Goal: Task Accomplishment & Management: Complete application form

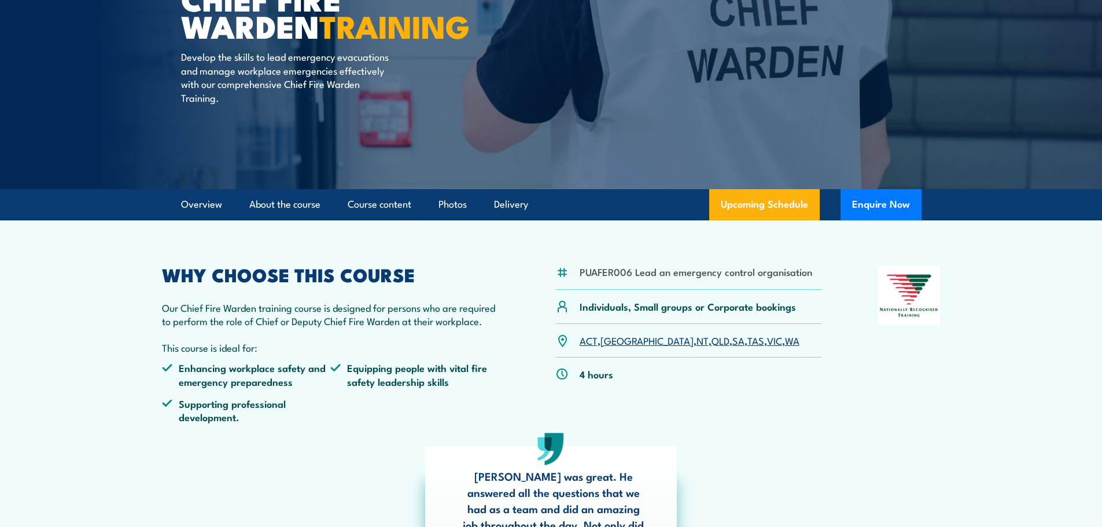
scroll to position [231, 0]
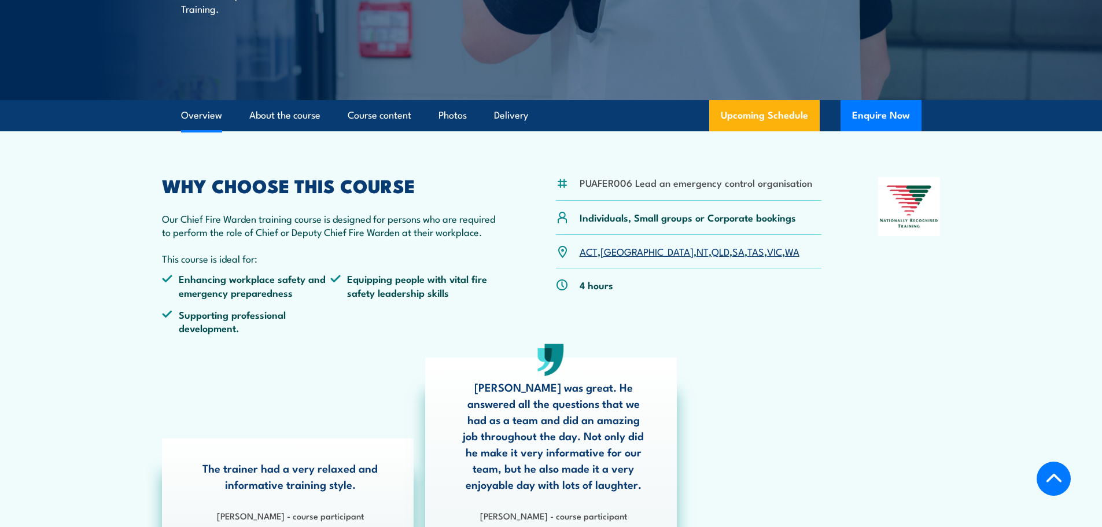
click at [732, 250] on link "SA" at bounding box center [738, 251] width 12 height 14
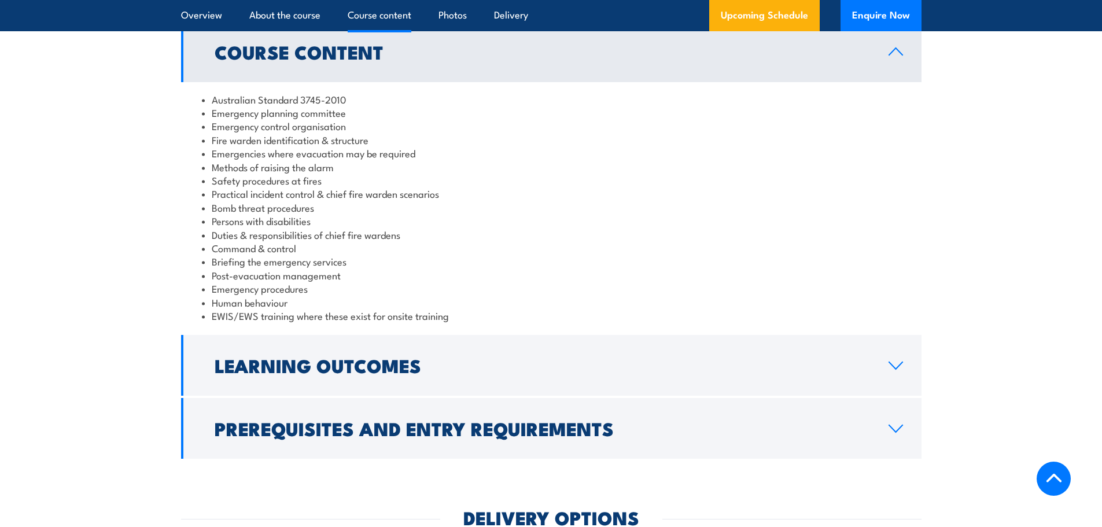
scroll to position [1215, 0]
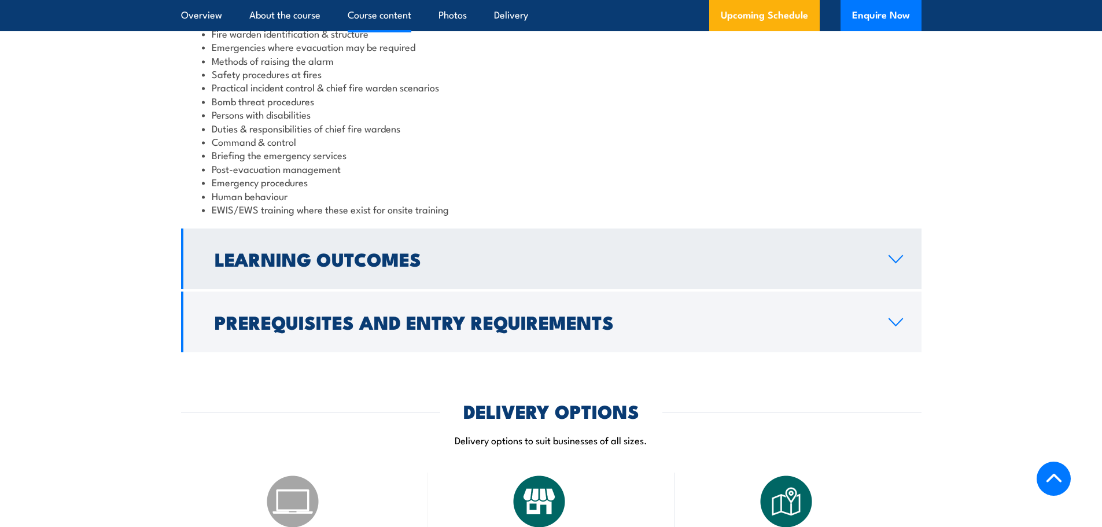
click at [584, 252] on h2 "Learning Outcomes" at bounding box center [542, 258] width 655 height 16
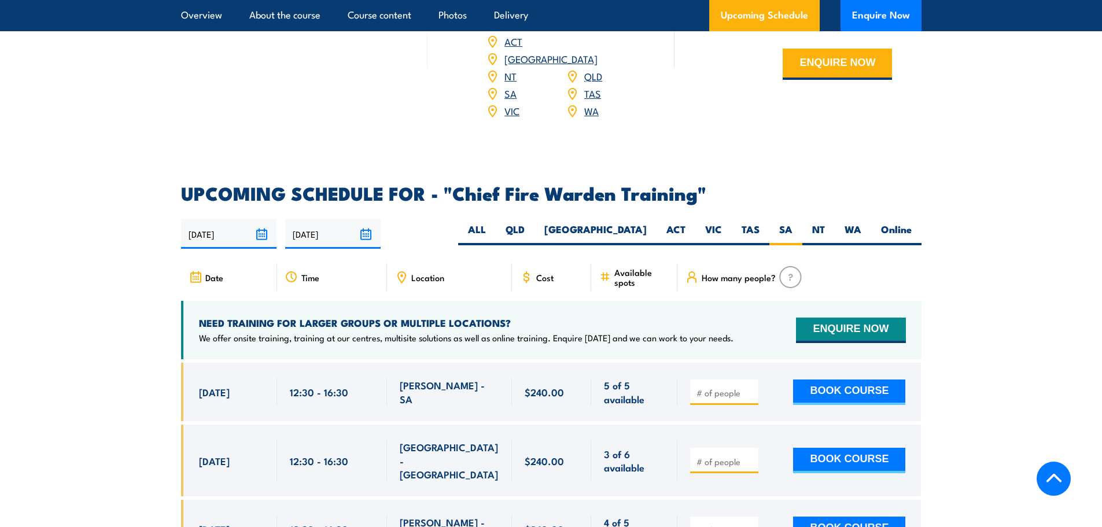
scroll to position [1722, 0]
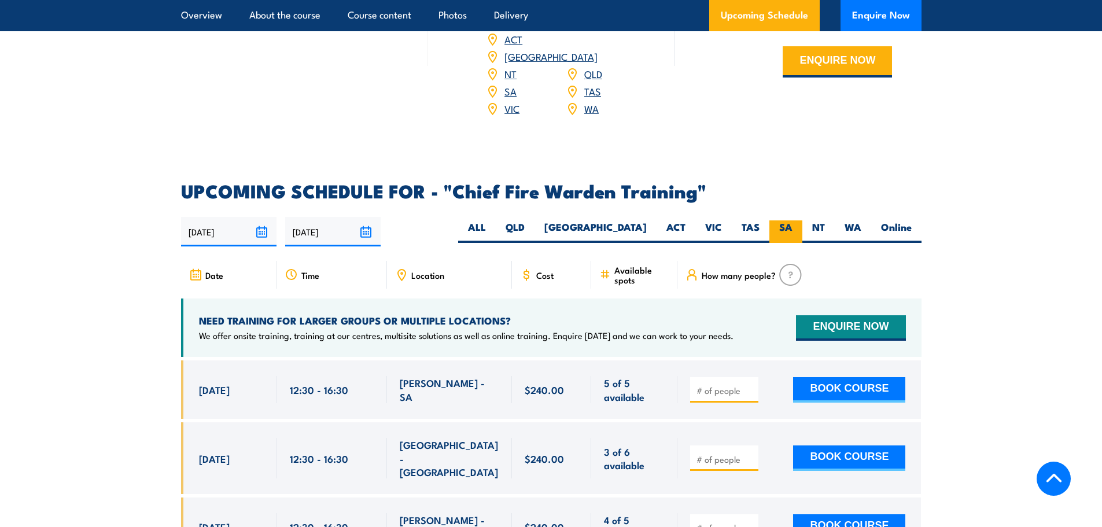
click at [790, 220] on label "SA" at bounding box center [785, 231] width 33 height 23
click at [792, 220] on input "SA" at bounding box center [796, 224] width 8 height 8
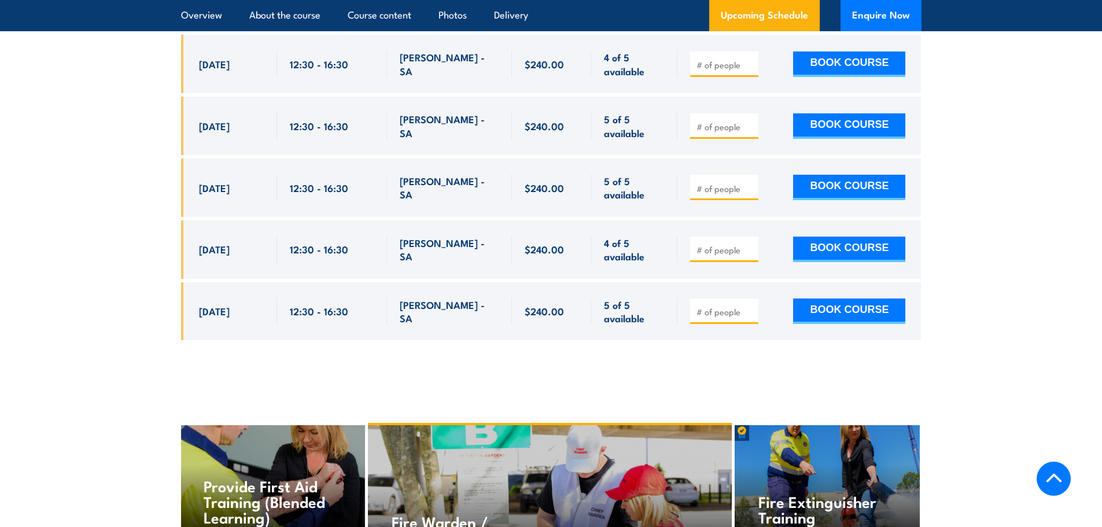
scroll to position [2358, 0]
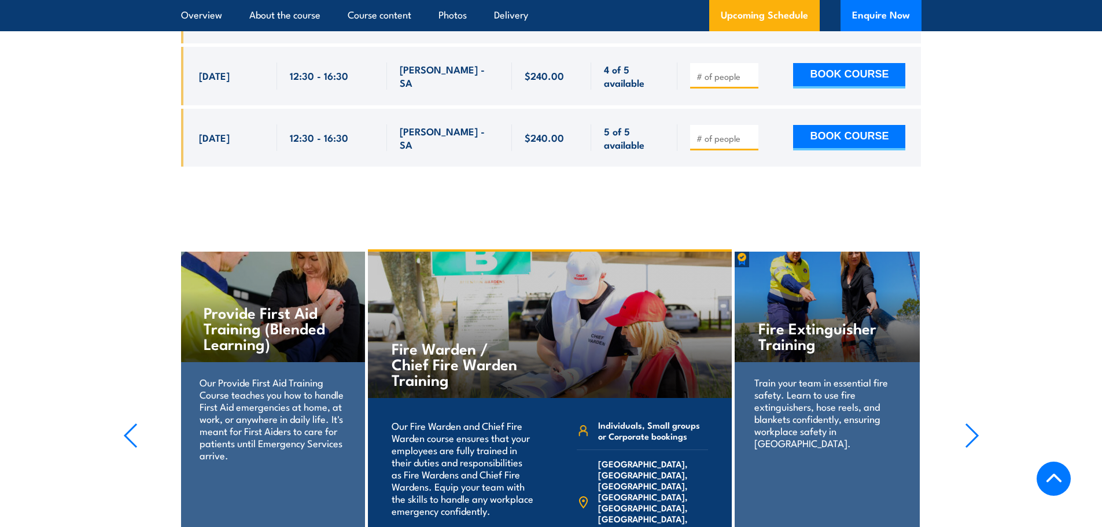
click at [842, 376] on p "Train your team in essential fire safety. Learn to use fire extinguishers, hose…" at bounding box center [826, 412] width 145 height 73
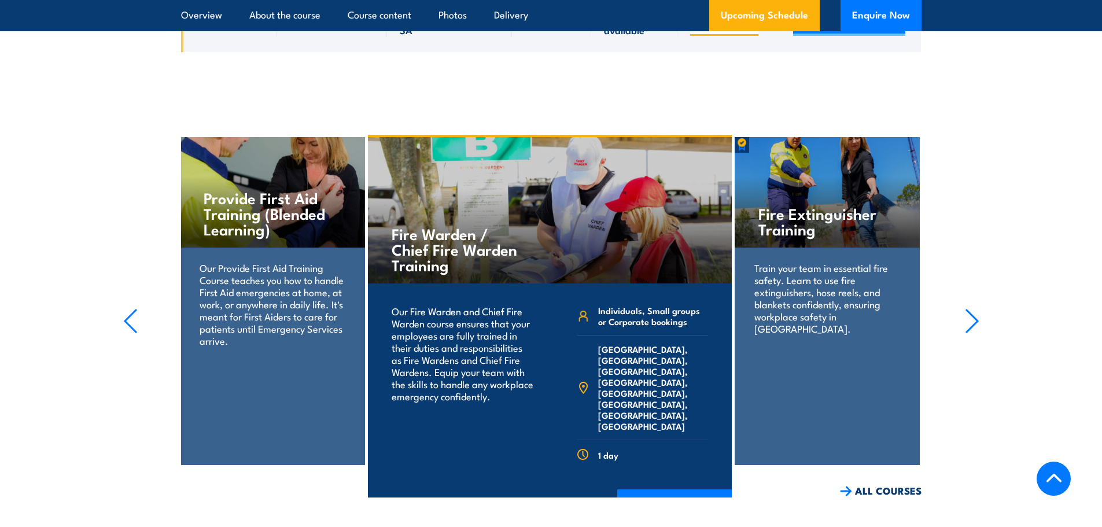
scroll to position [2474, 0]
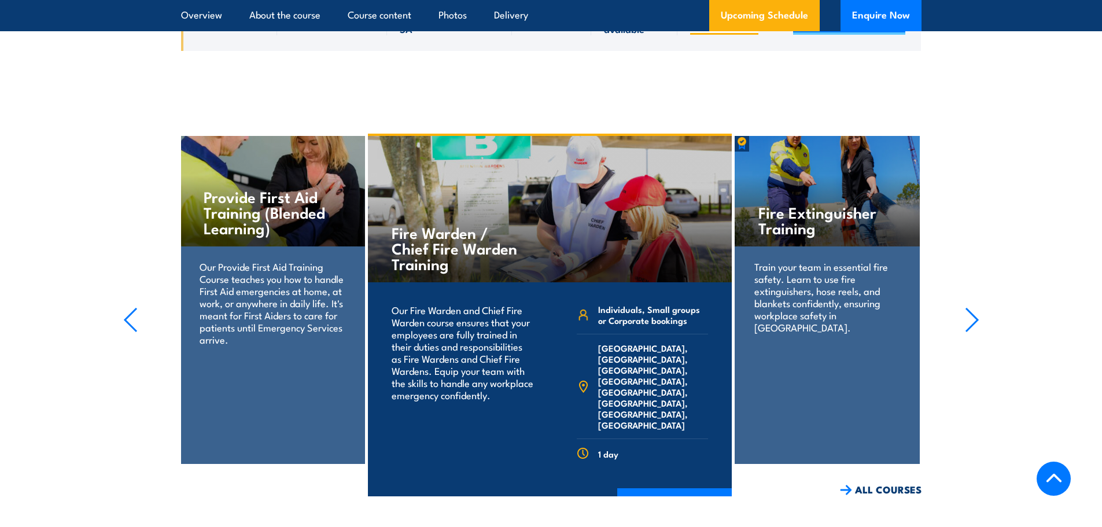
click at [836, 260] on p "Train your team in essential fire safety. Learn to use fire extinguishers, hose…" at bounding box center [826, 296] width 145 height 73
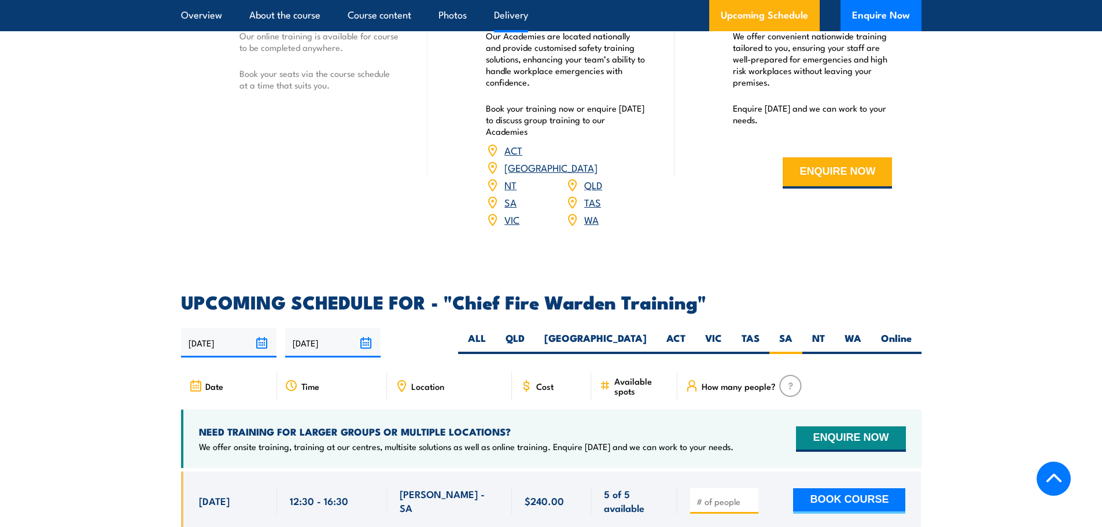
scroll to position [1677, 0]
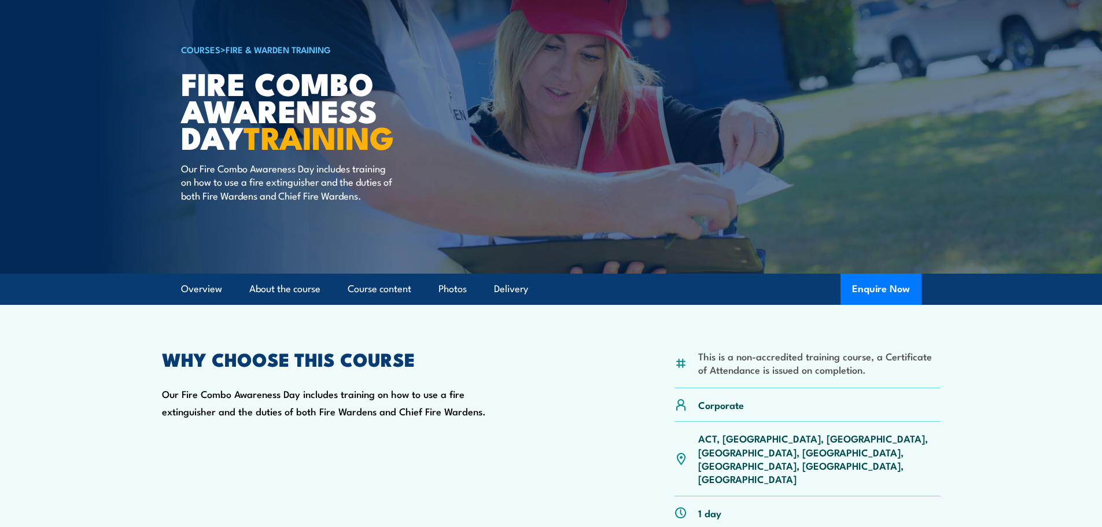
scroll to position [231, 0]
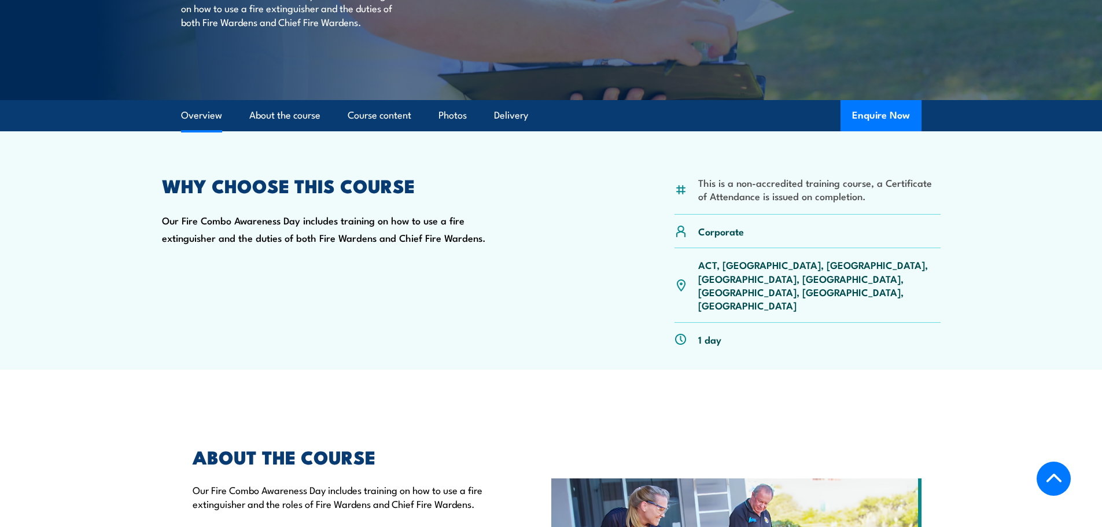
click at [799, 268] on p "ACT, [GEOGRAPHIC_DATA], [GEOGRAPHIC_DATA], [GEOGRAPHIC_DATA], [GEOGRAPHIC_DATA]…" at bounding box center [819, 285] width 242 height 54
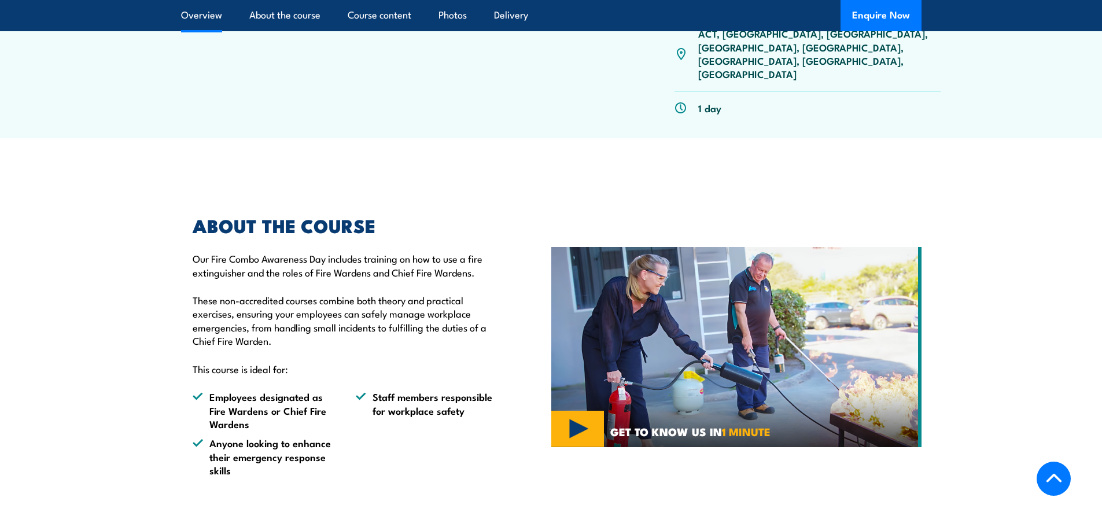
scroll to position [0, 0]
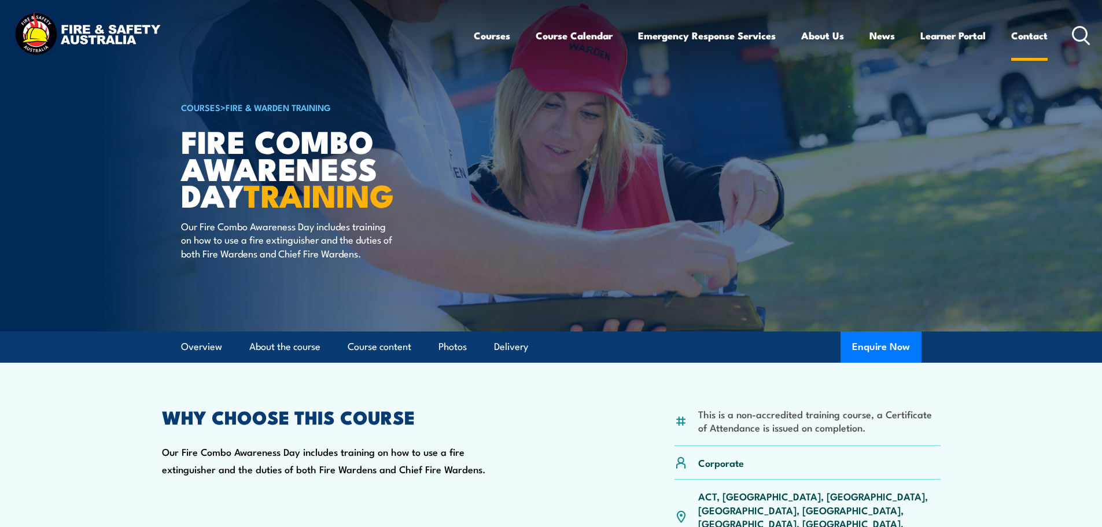
click at [1028, 34] on link "Contact" at bounding box center [1029, 35] width 36 height 31
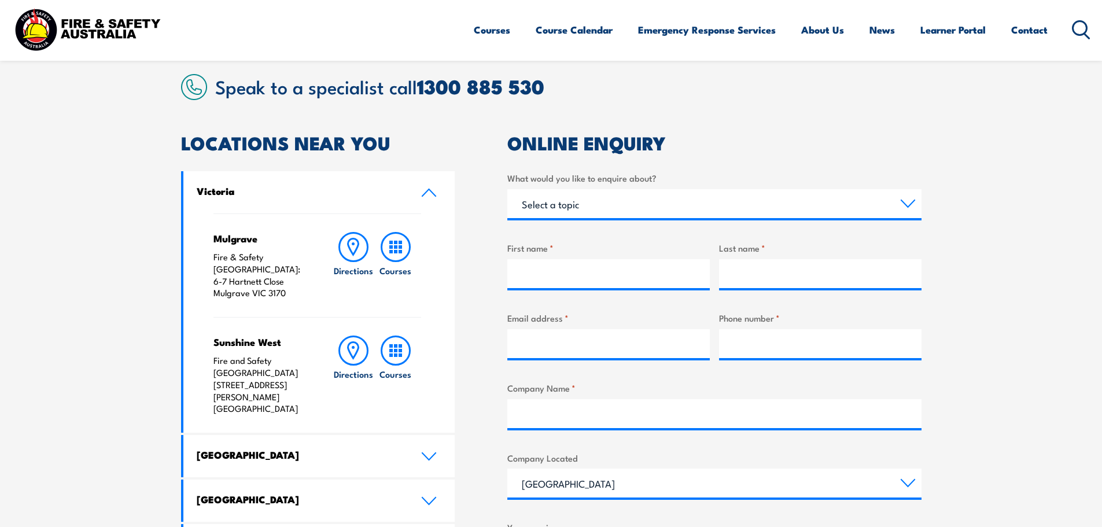
scroll to position [463, 0]
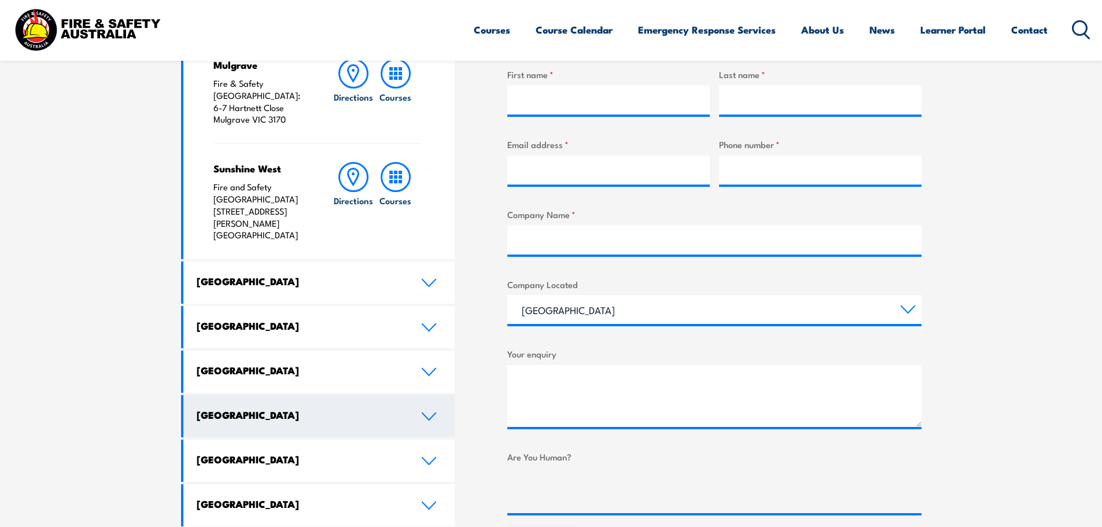
click at [423, 395] on link "South Australia" at bounding box center [319, 416] width 272 height 42
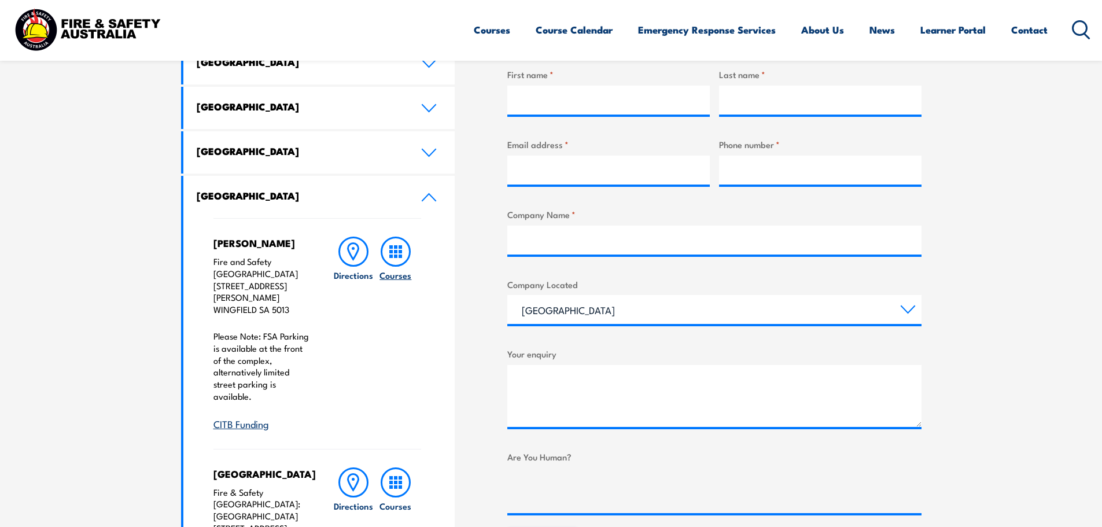
click at [400, 271] on h6 "Courses" at bounding box center [395, 275] width 32 height 12
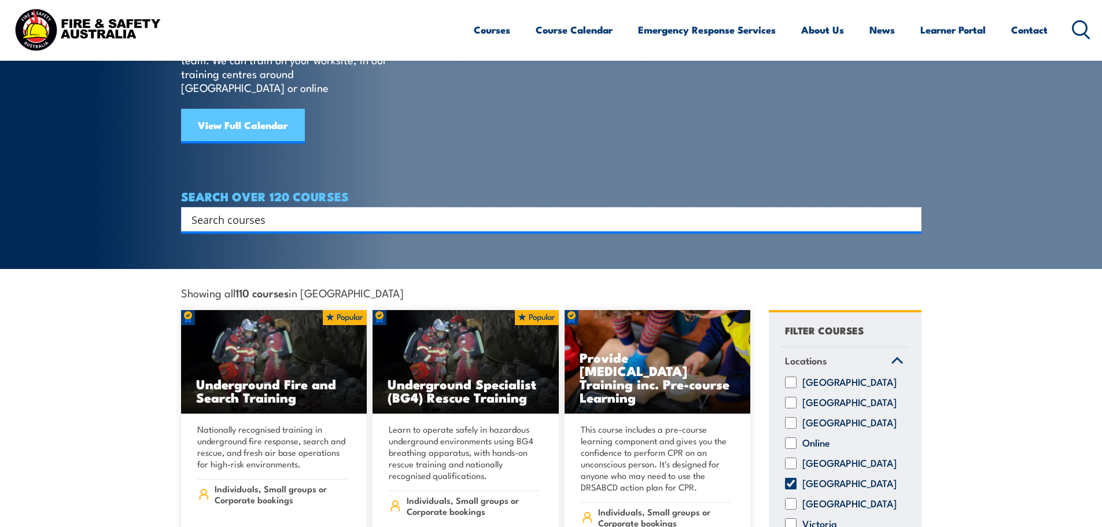
scroll to position [58, 0]
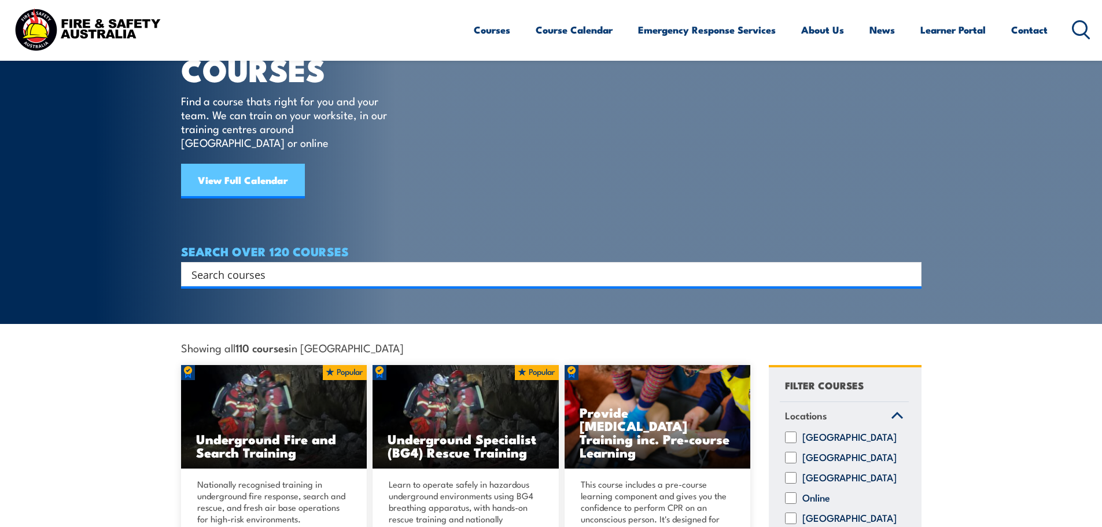
click at [227, 164] on link "View Full Calendar" at bounding box center [243, 181] width 124 height 35
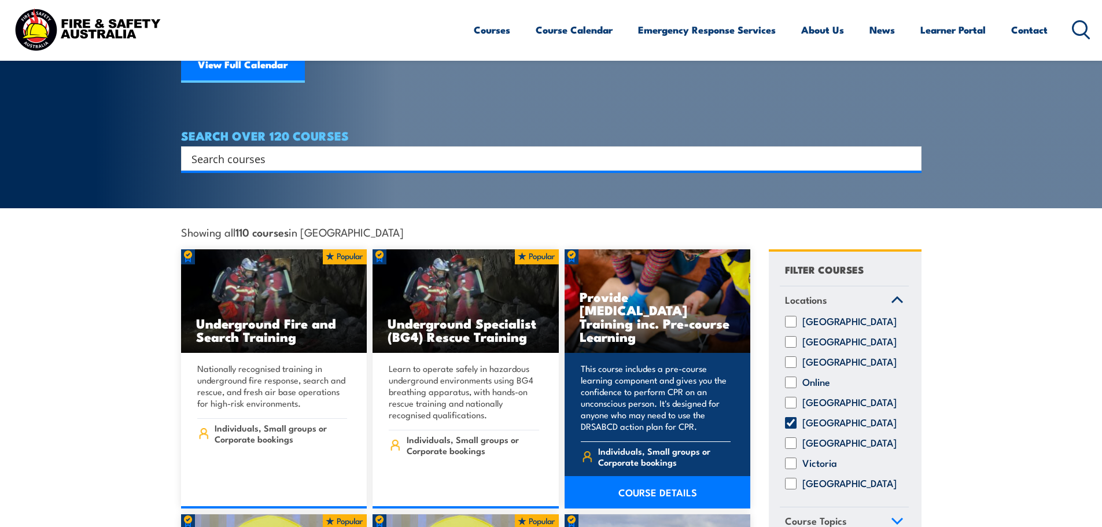
scroll to position [244, 0]
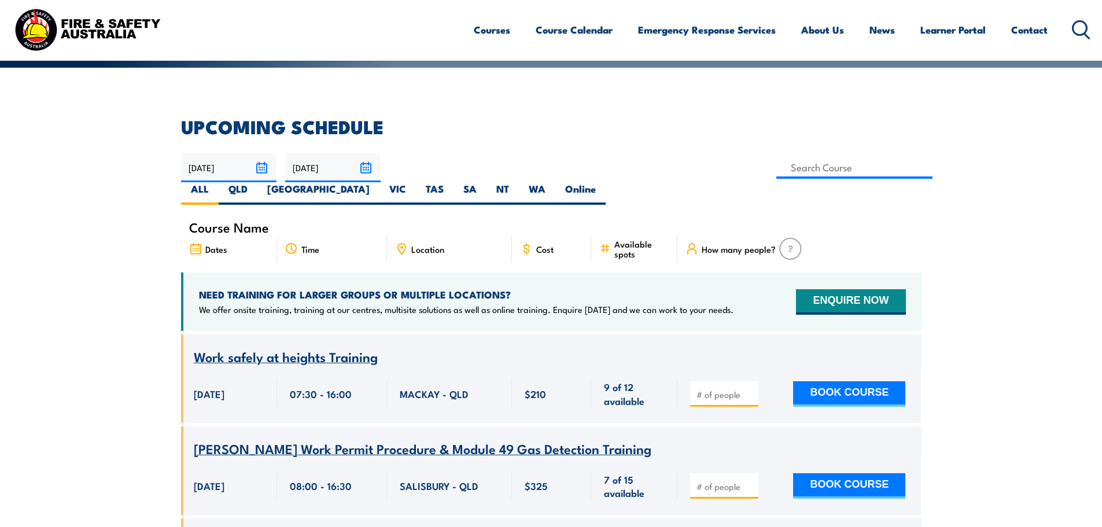
scroll to position [231, 0]
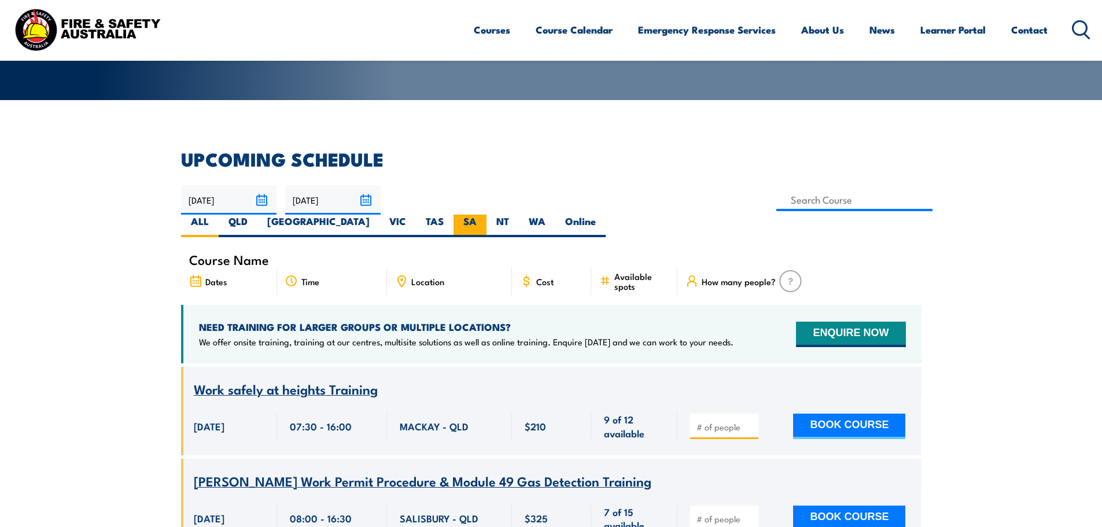
click at [486, 215] on label "SA" at bounding box center [469, 226] width 33 height 23
click at [484, 215] on input "SA" at bounding box center [481, 219] width 8 height 8
radio input "true"
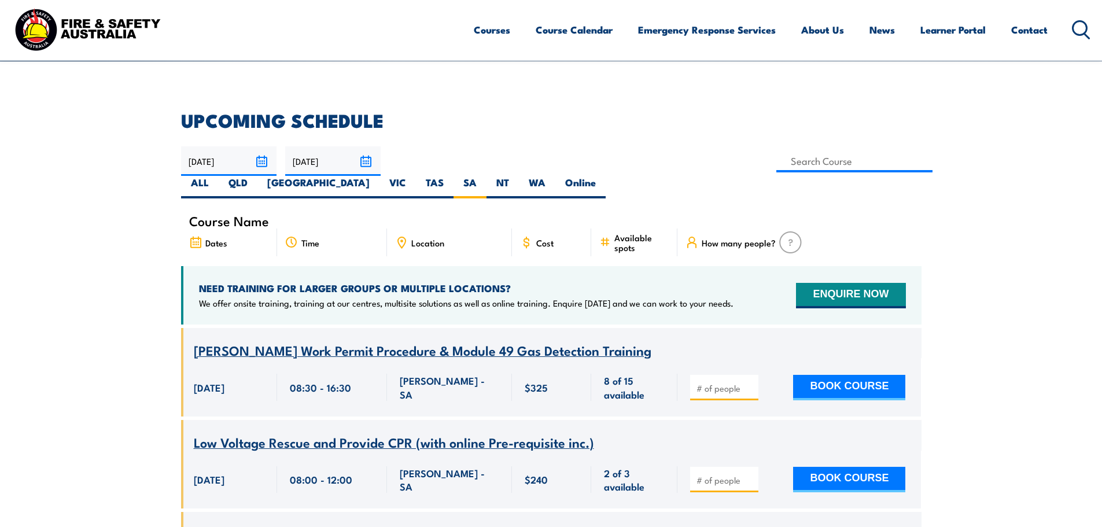
scroll to position [208, 0]
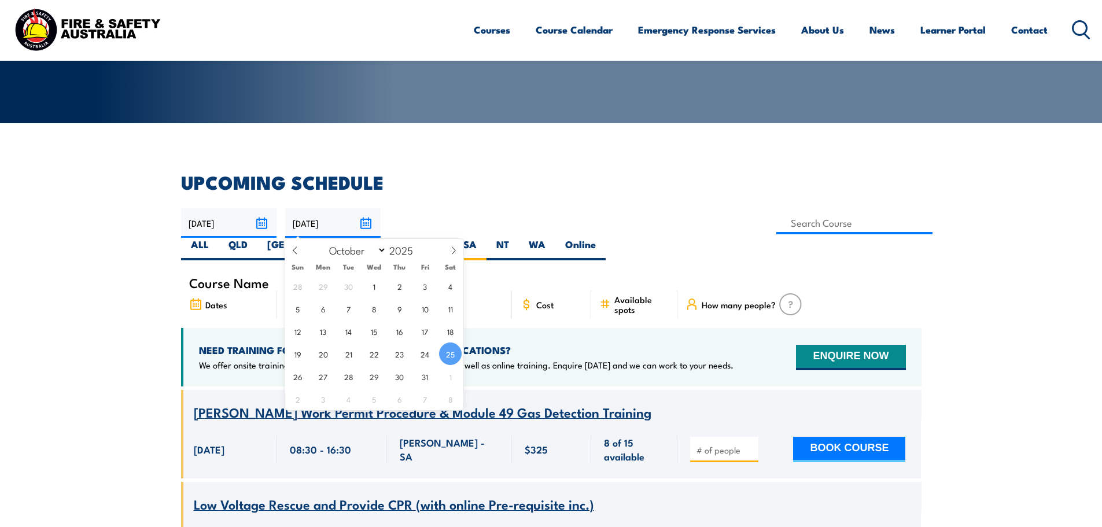
click at [368, 222] on input "[DATE]" at bounding box center [332, 222] width 95 height 29
click at [450, 252] on icon at bounding box center [453, 250] width 8 height 8
select select "10"
click at [304, 353] on span "16" at bounding box center [297, 353] width 23 height 23
type input "[DATE]"
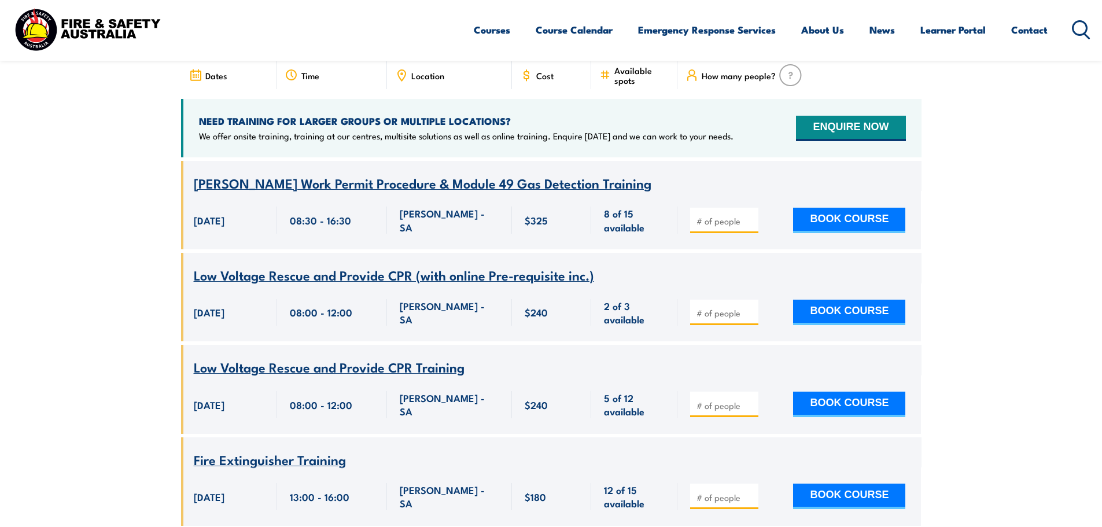
scroll to position [497, 0]
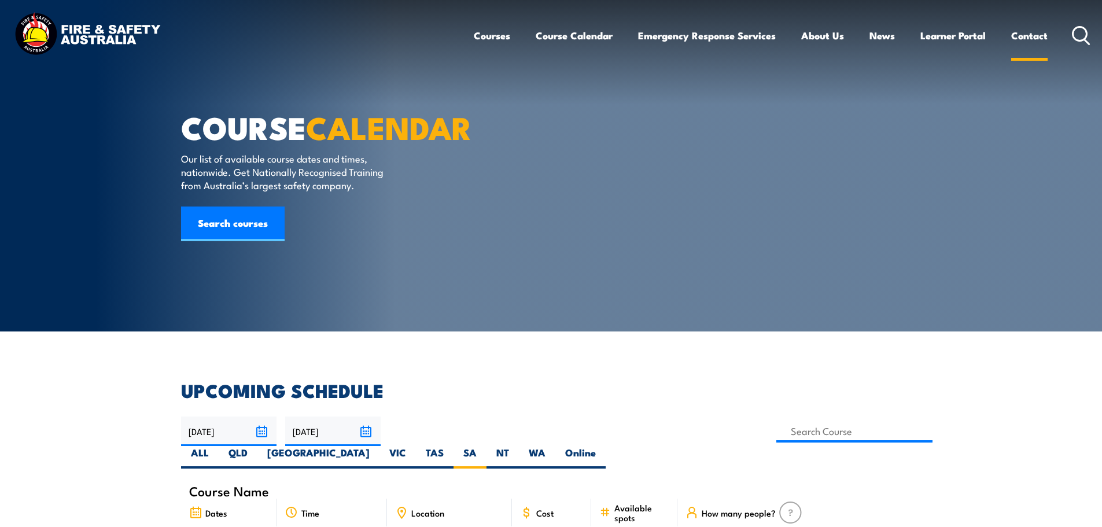
click at [1035, 39] on link "Contact" at bounding box center [1029, 35] width 36 height 31
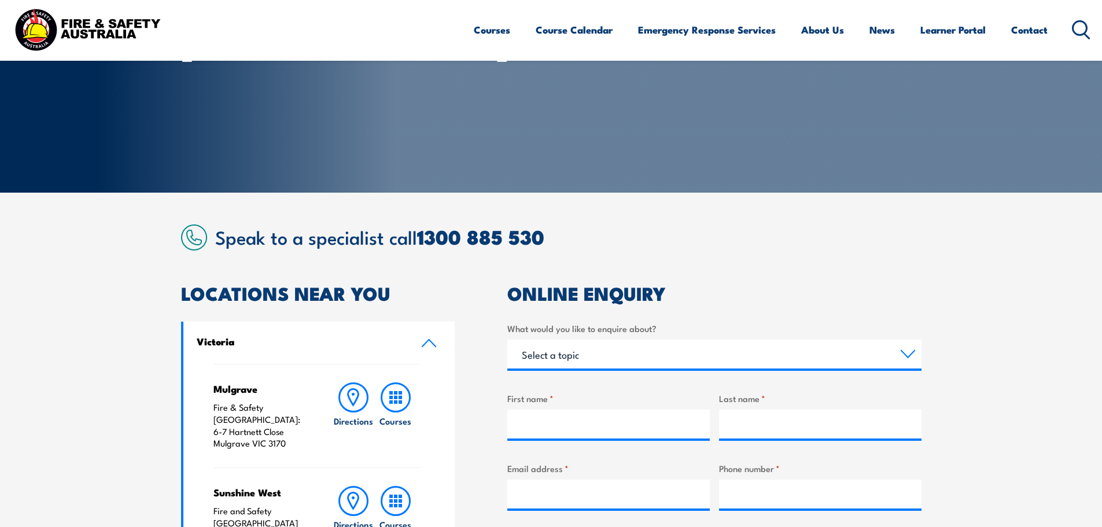
scroll to position [174, 0]
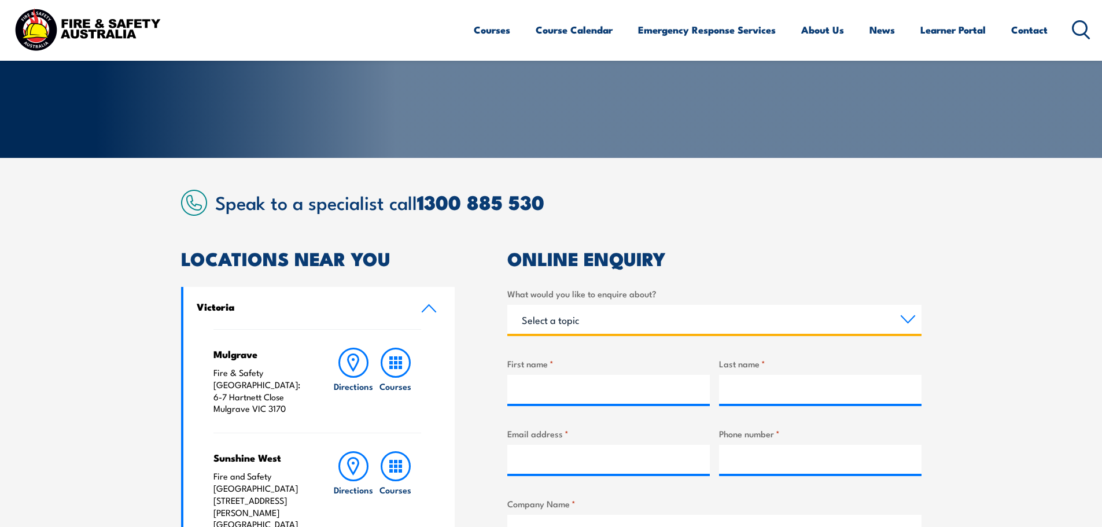
click at [645, 326] on select "Select a topic Training Emergency Response Services General Enquiry" at bounding box center [714, 319] width 414 height 29
select select "Training"
click at [507, 305] on select "Select a topic Training Emergency Response Services General Enquiry" at bounding box center [714, 319] width 414 height 29
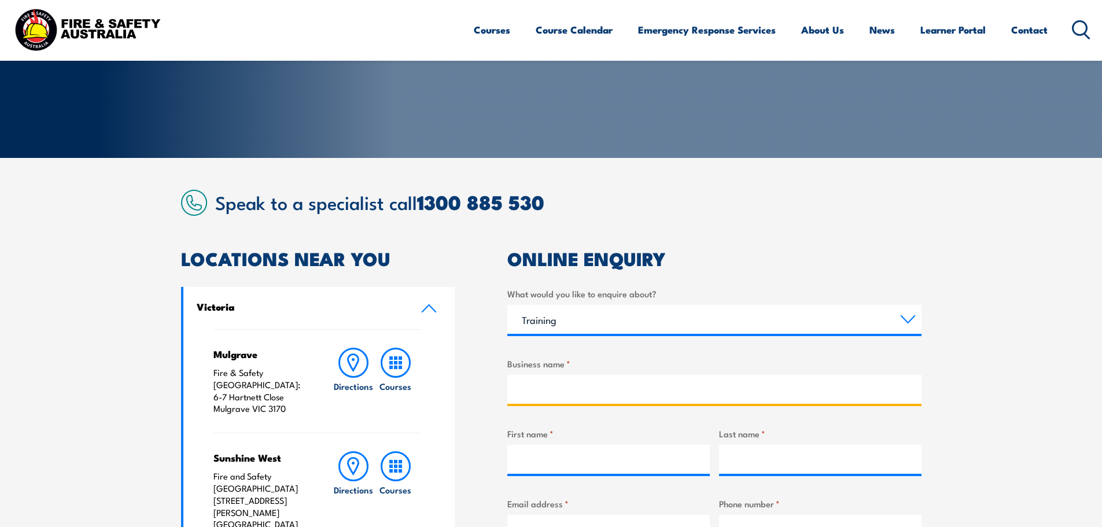
click at [561, 375] on input "Business name *" at bounding box center [714, 389] width 414 height 29
type input "Clovercrest Baptist Church"
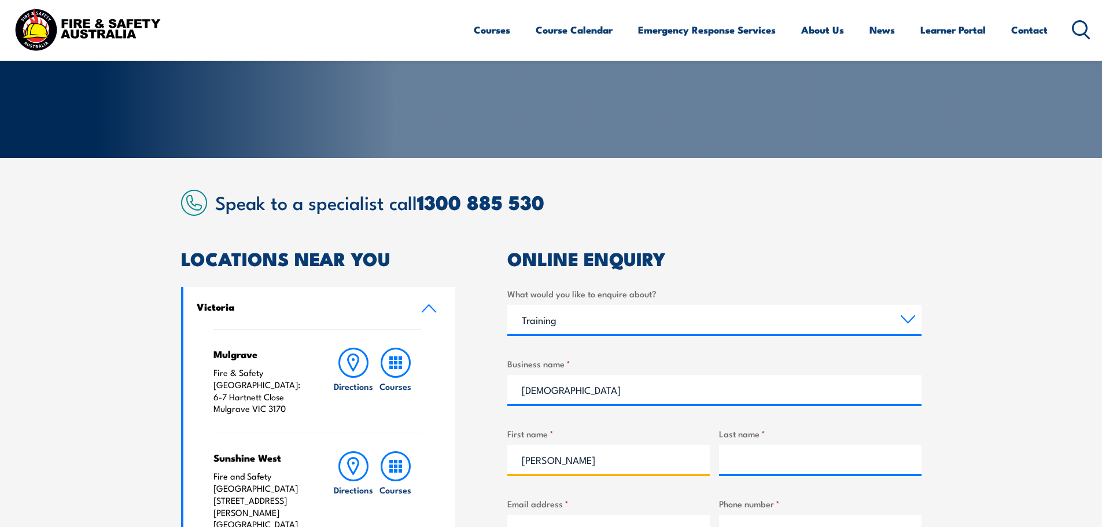
type input "Cherise"
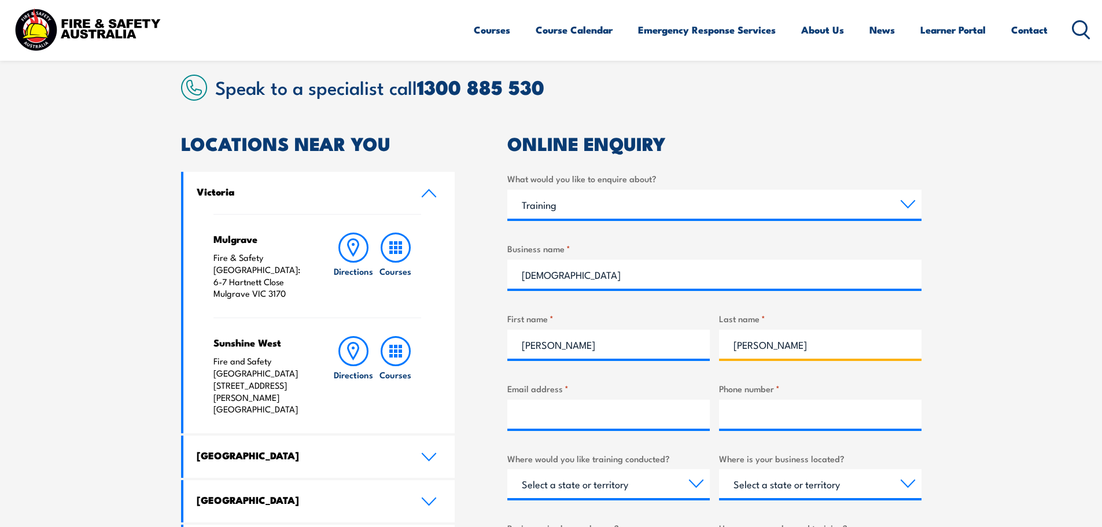
scroll to position [289, 0]
type input "Burton"
click at [574, 408] on input "Email address *" at bounding box center [608, 413] width 202 height 29
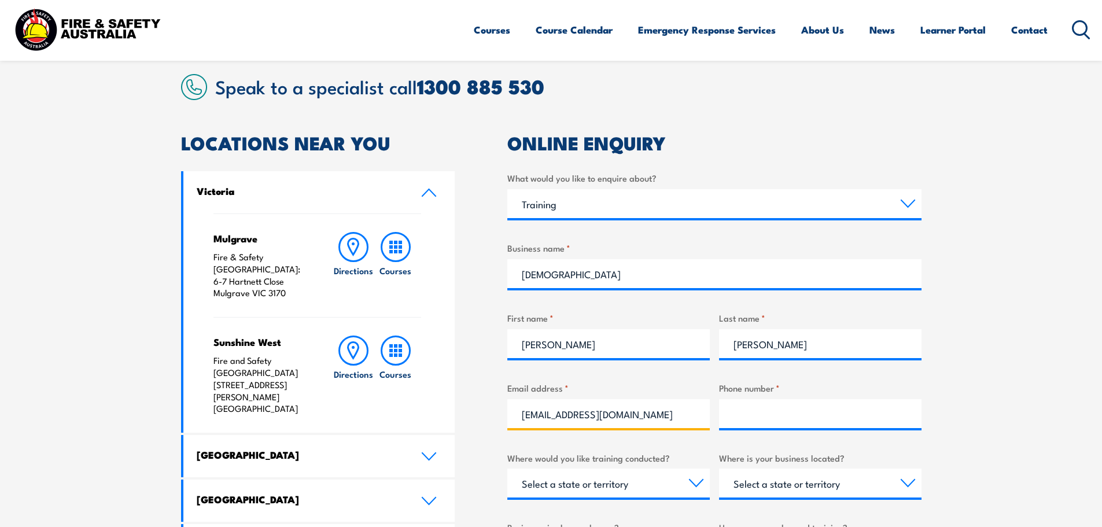
type input "cburton@clovercrest.com.au"
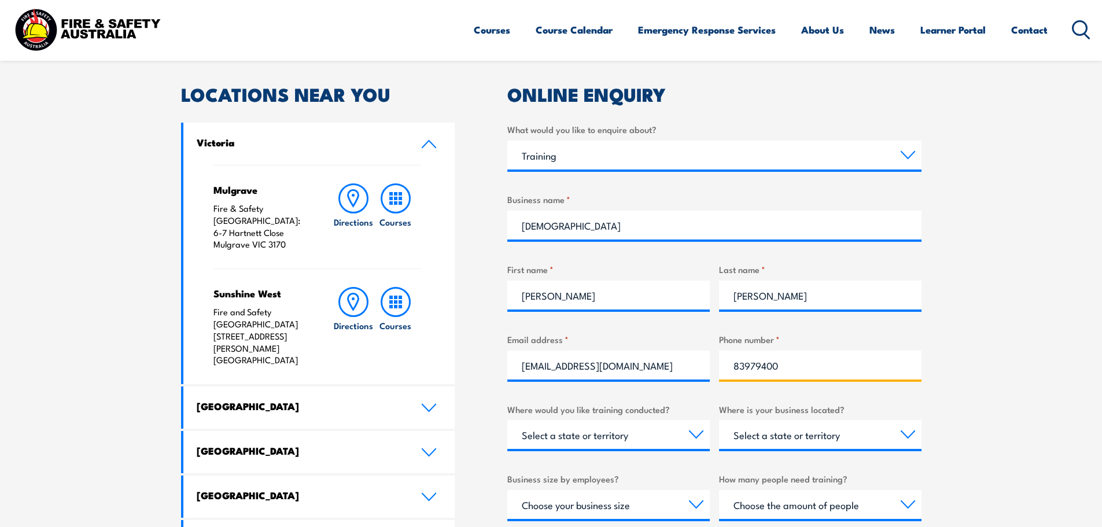
scroll to position [405, 0]
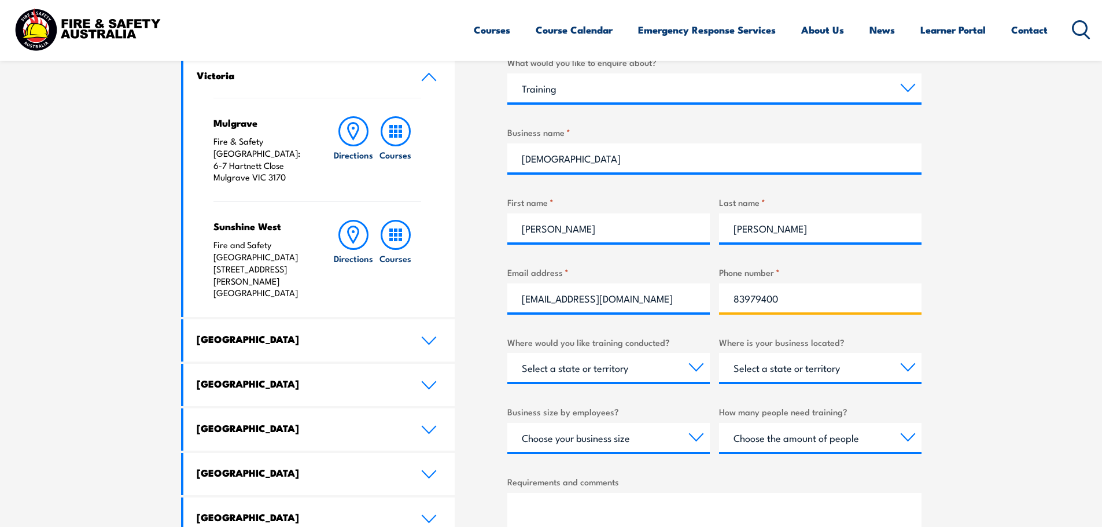
type input "83979400"
click at [688, 370] on select "Select a state or territory Nationally - multiple locations QLD NSW VIC SA ACT …" at bounding box center [608, 367] width 202 height 29
select select "SA"
click at [507, 353] on select "Select a state or territory Nationally - multiple locations QLD NSW VIC SA ACT …" at bounding box center [608, 367] width 202 height 29
click at [909, 368] on select "Select a state or territory QLD NSW VIC SA ACT WA TAS NT" at bounding box center [820, 367] width 202 height 29
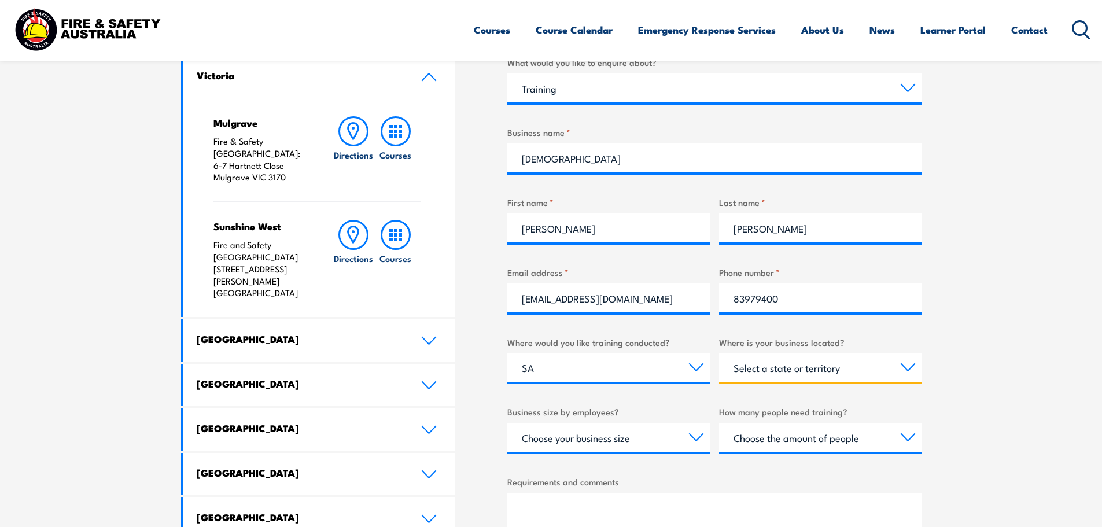
select select "SA"
click at [719, 353] on select "Select a state or territory QLD NSW VIC SA ACT WA TAS NT" at bounding box center [820, 367] width 202 height 29
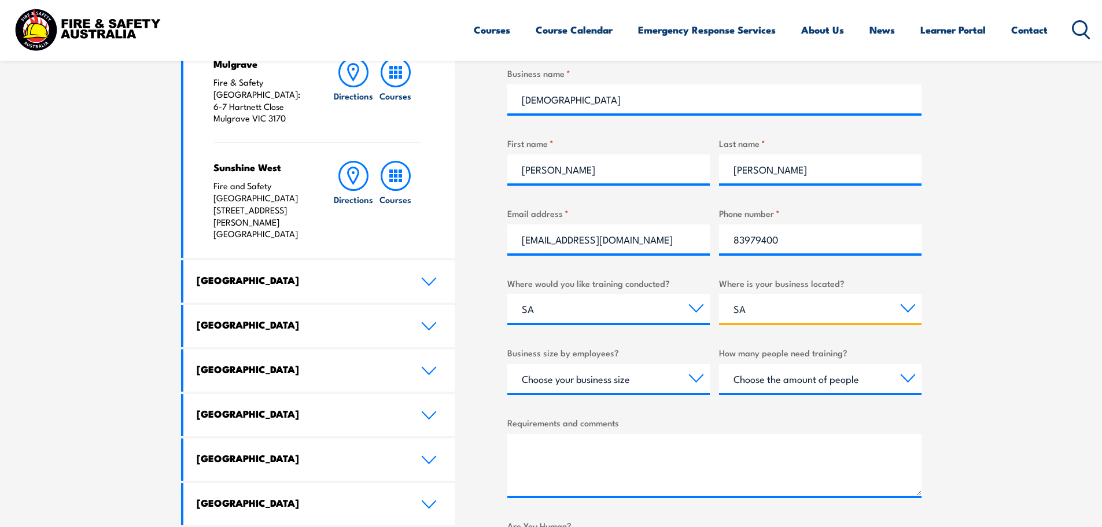
scroll to position [521, 0]
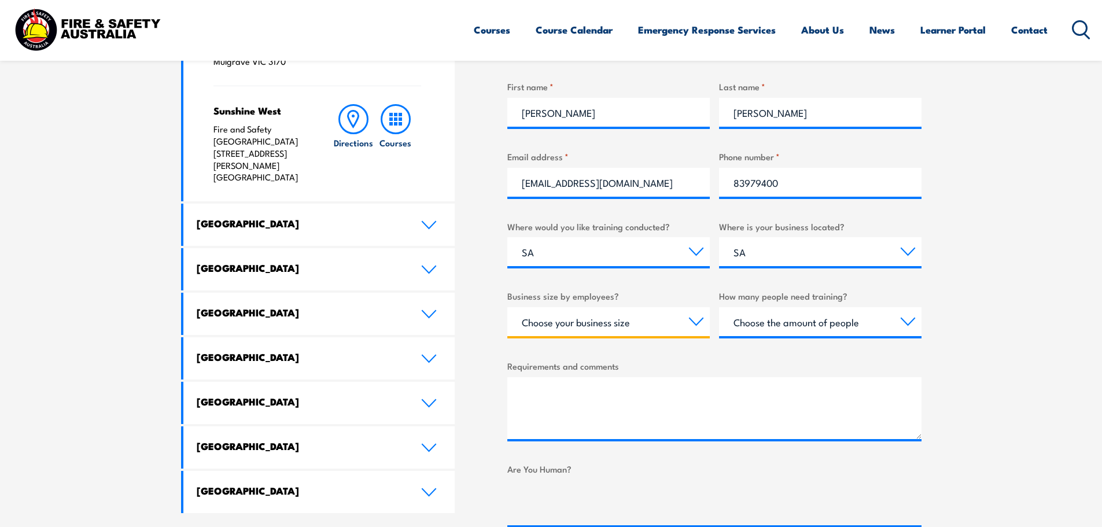
click at [697, 326] on select "Choose your business size 1 to 19 20 to 199 200+" at bounding box center [608, 321] width 202 height 29
select select "1 to 19"
click at [507, 307] on select "Choose your business size 1 to 19 20 to 199 200+" at bounding box center [608, 321] width 202 height 29
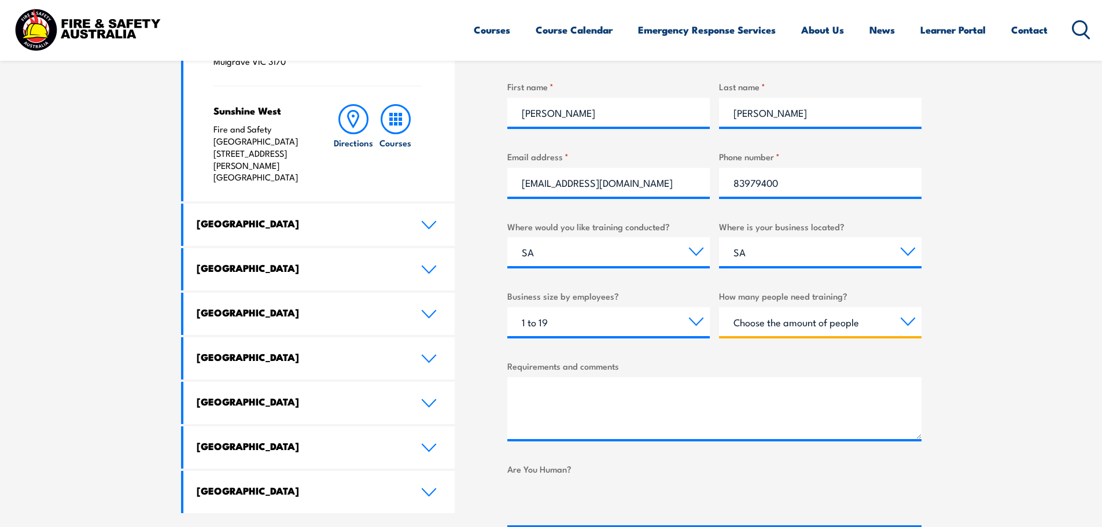
click at [908, 324] on select "Choose the amount of people 1 to 4 5 to 19 20+" at bounding box center [820, 321] width 202 height 29
select select "1 to 4"
click at [719, 307] on select "Choose the amount of people 1 to 4 5 to 19 20+" at bounding box center [820, 321] width 202 height 29
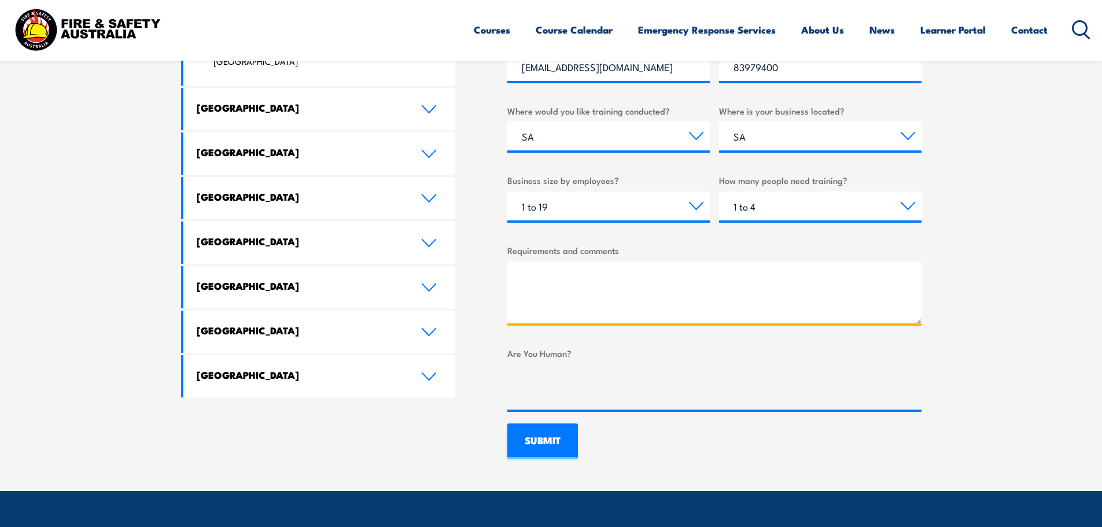
click at [569, 300] on textarea "Requirements and comments" at bounding box center [714, 292] width 414 height 62
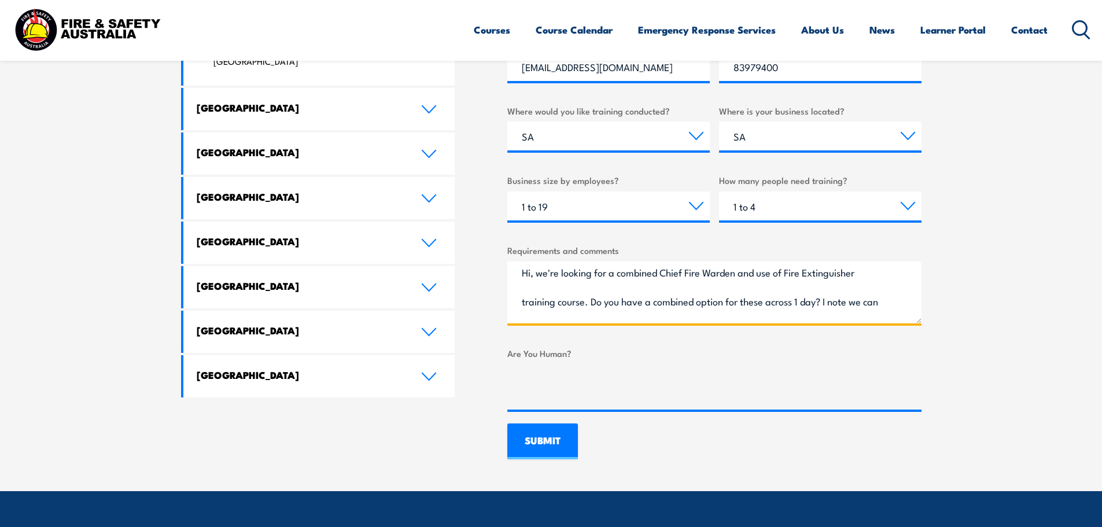
scroll to position [0, 0]
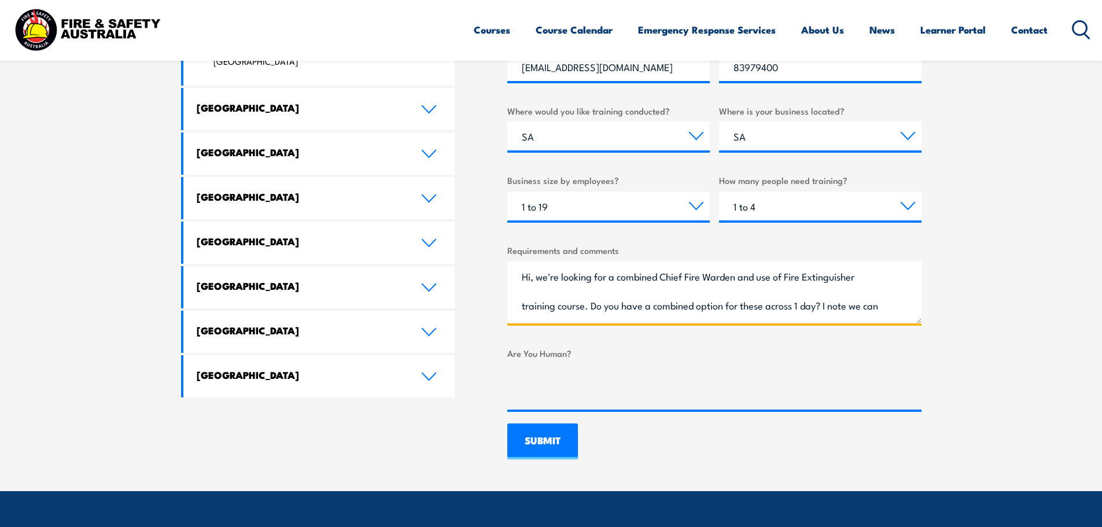
click at [584, 308] on textarea "Hi, we're looking for a combined Chief Fire Warden and use of Fire Extinguisher…" at bounding box center [714, 292] width 414 height 62
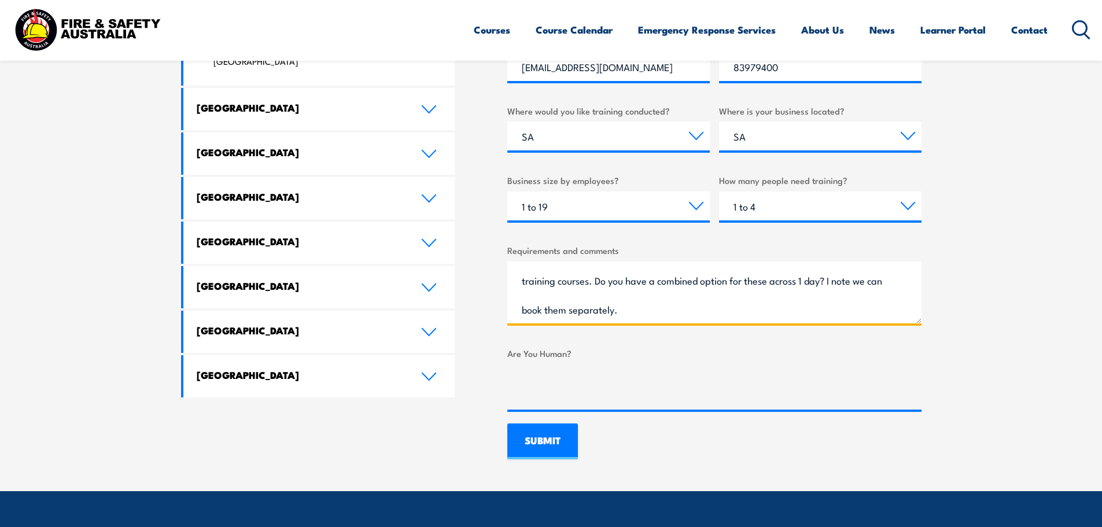
click at [666, 311] on textarea "Hi, we're looking for a combined Chief Fire Warden and use of Fire Extinguisher…" at bounding box center [714, 292] width 414 height 62
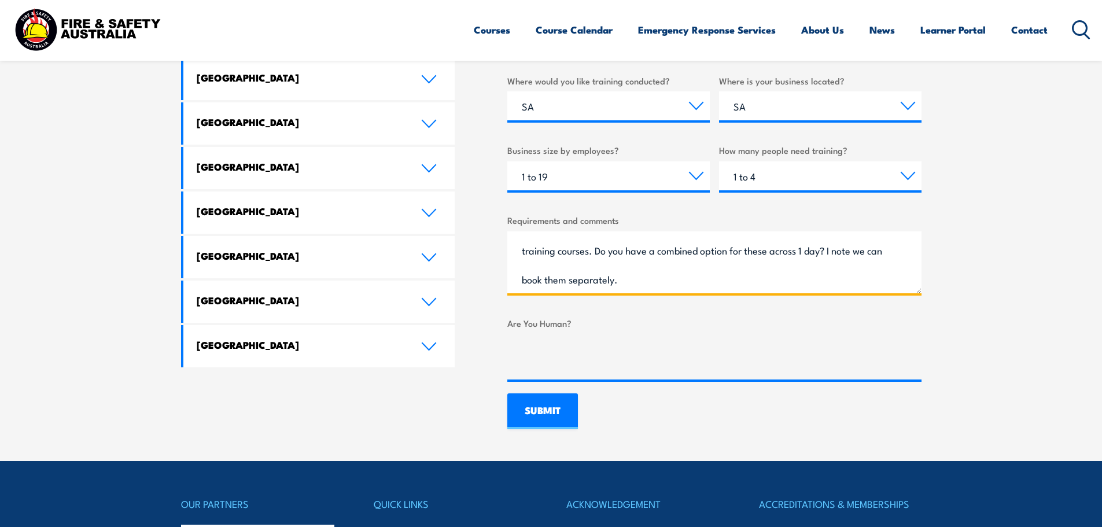
scroll to position [694, 0]
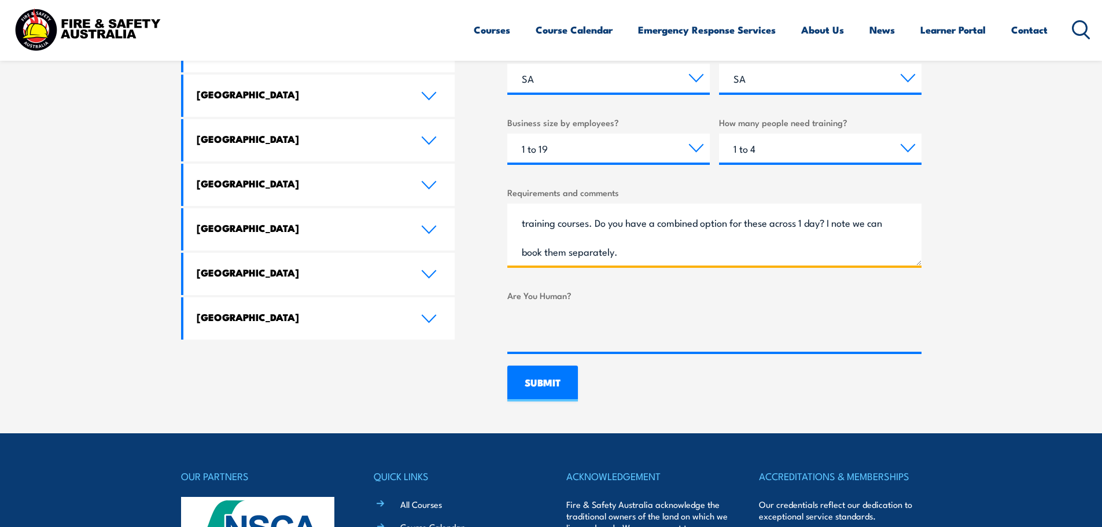
click at [855, 222] on textarea "Hi, we're looking for a combined Chief Fire Warden and use of Fire Extinguisher…" at bounding box center [714, 235] width 414 height 62
click at [652, 246] on textarea "Hi, we're looking for a combined Chief Fire Warden and use of Fire Extinguisher…" at bounding box center [714, 235] width 414 height 62
click at [651, 251] on textarea "Hi, we're looking for a combined Chief Fire Warden and use of Fire Extinguisher…" at bounding box center [714, 235] width 414 height 62
type textarea "Hi, we're looking for a combined Chief Fire Warden and use of Fire Extinguisher…"
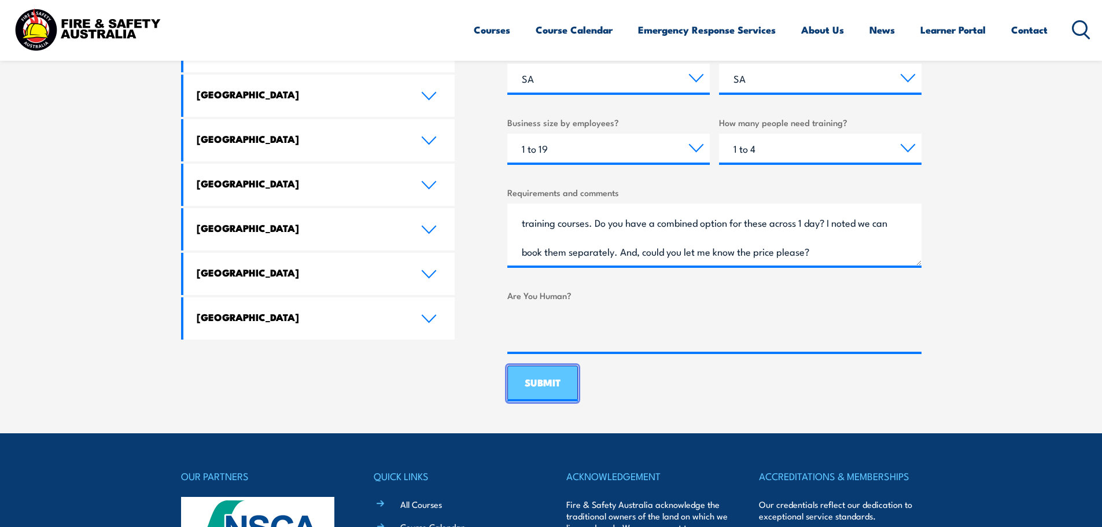
click at [535, 378] on input "SUBMIT" at bounding box center [542, 384] width 71 height 36
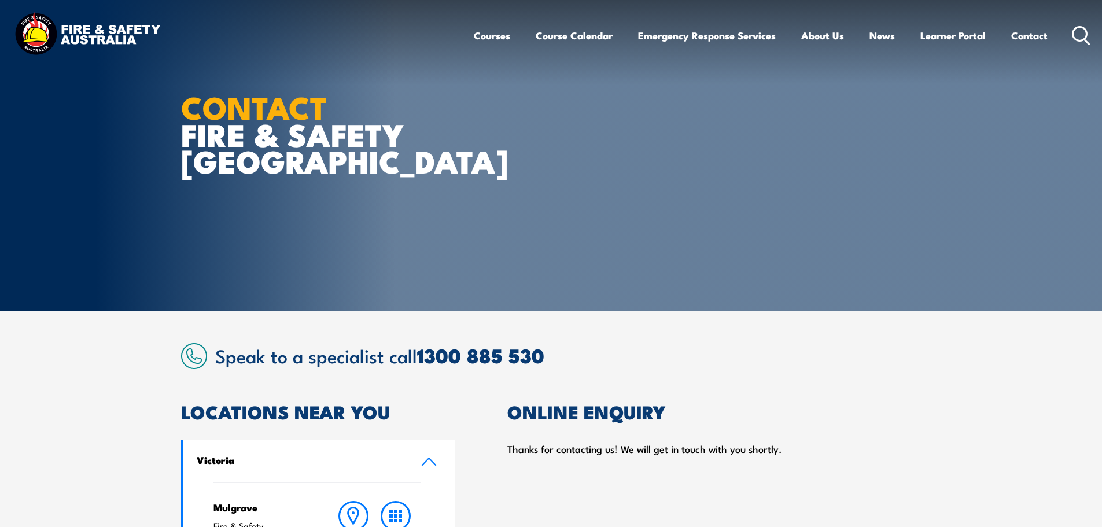
scroll to position [0, 0]
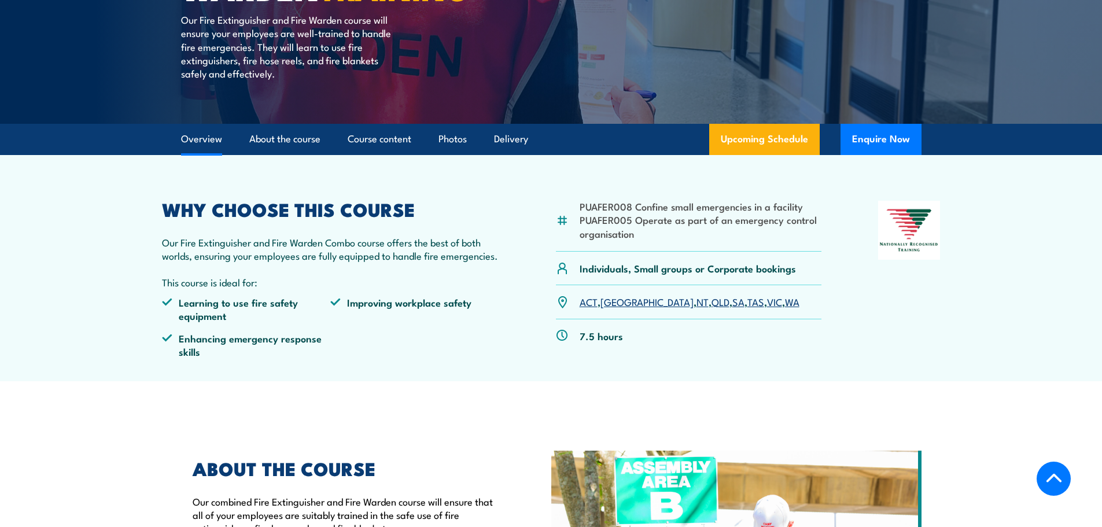
scroll to position [289, 0]
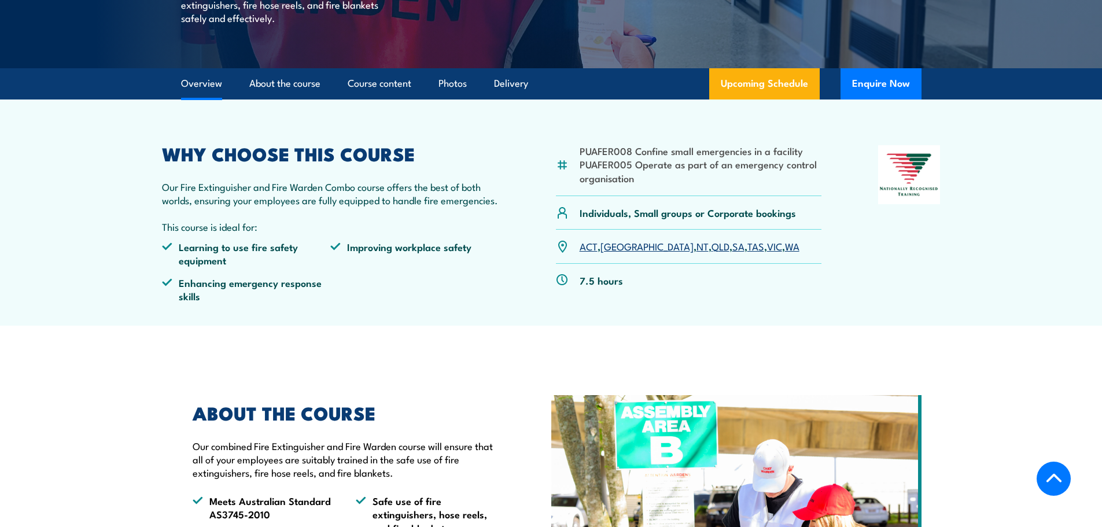
click at [732, 250] on link "SA" at bounding box center [738, 246] width 12 height 14
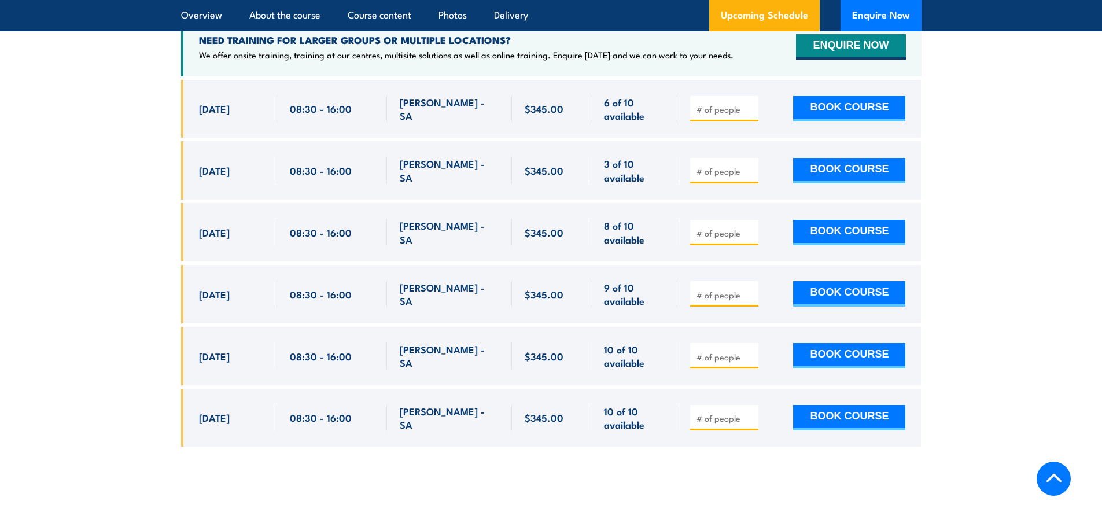
scroll to position [1957, 0]
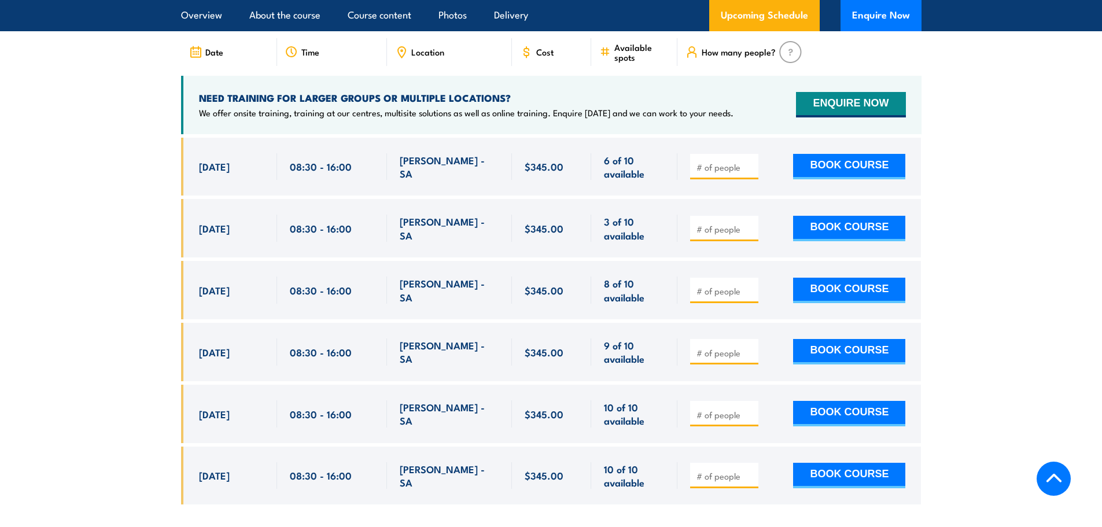
click at [80, 292] on section "UPCOMING SCHEDULE FOR - "Fire Extinguisher / Fire Warden Training" [DATE] [DATE]" at bounding box center [551, 241] width 1102 height 563
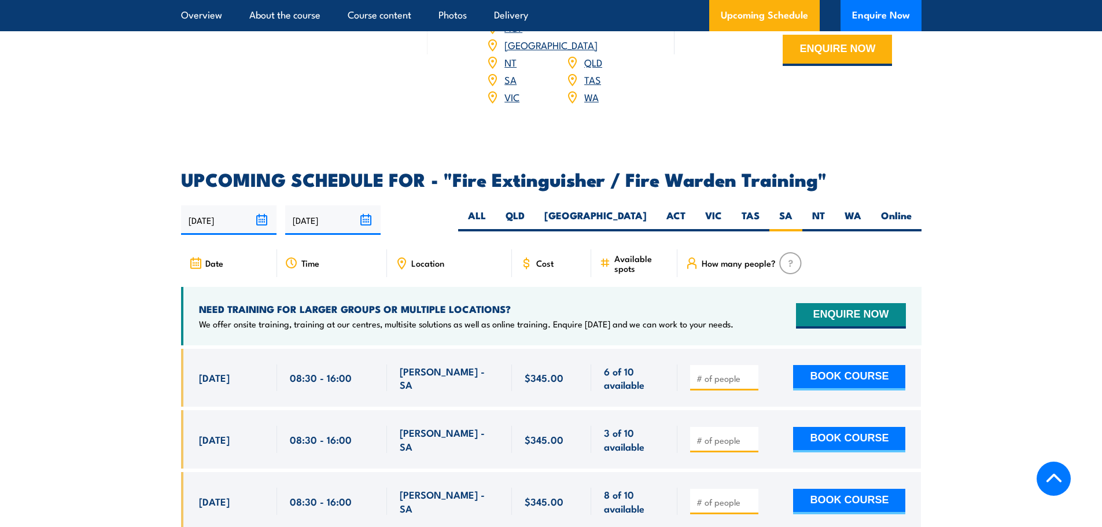
scroll to position [1726, 0]
